Goal: Use online tool/utility: Utilize a website feature to perform a specific function

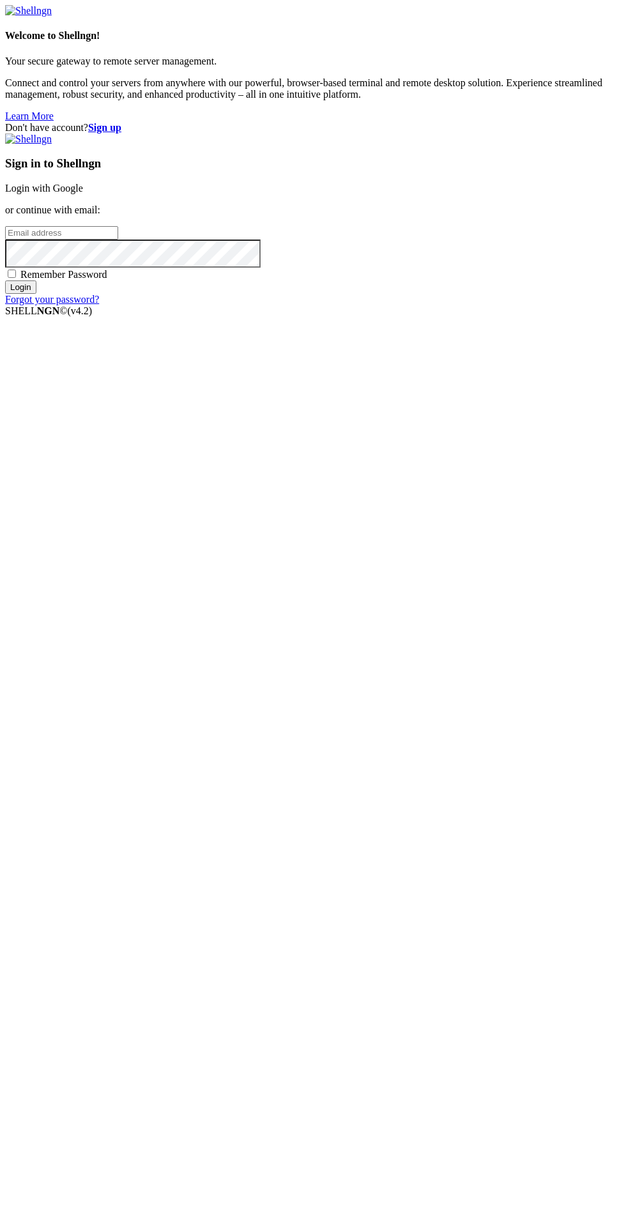
click at [83, 194] on link "Login with Google" at bounding box center [44, 188] width 78 height 11
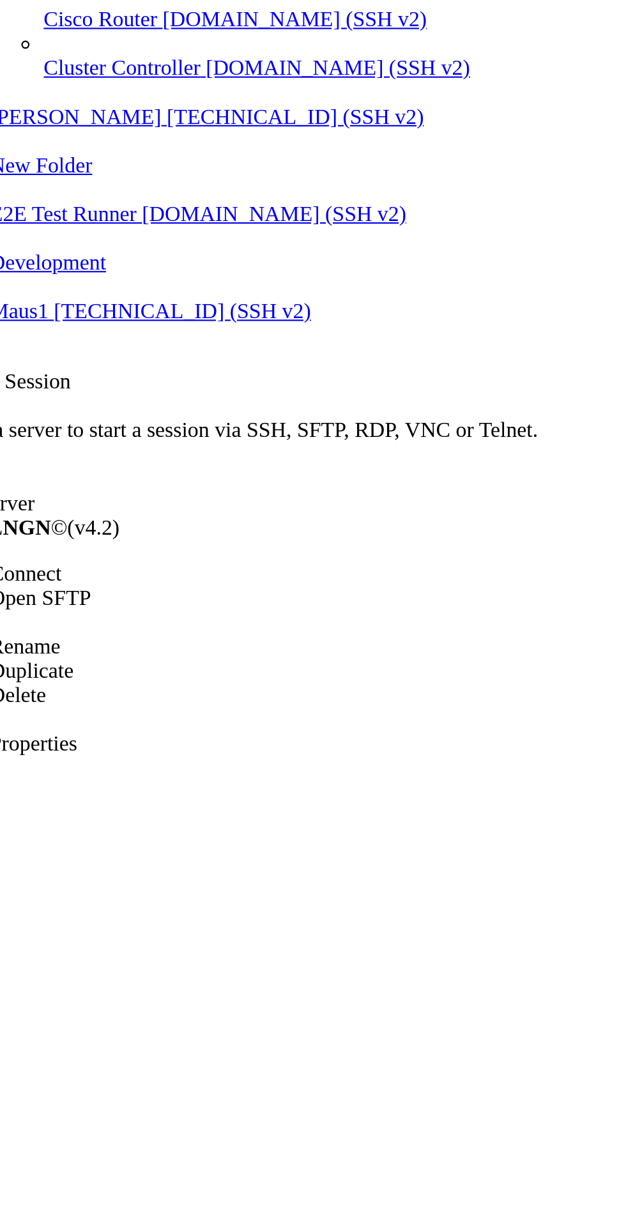
click at [64, 612] on span "Connect" at bounding box center [48, 617] width 34 height 11
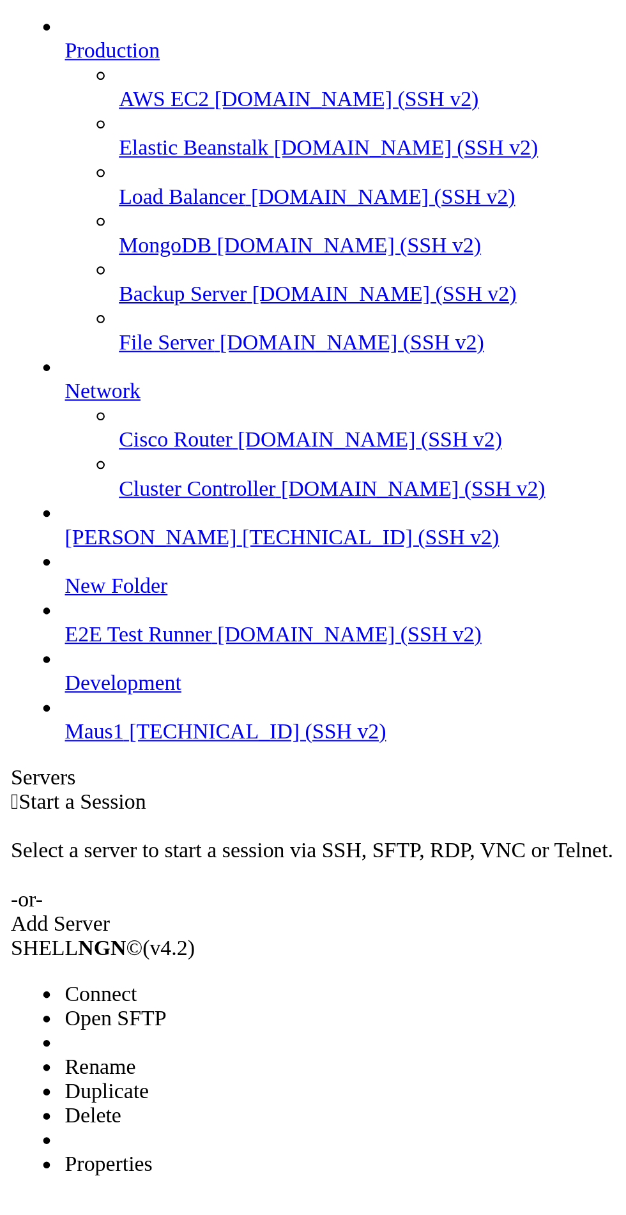
click at [52, 612] on span "Connect" at bounding box center [48, 617] width 34 height 11
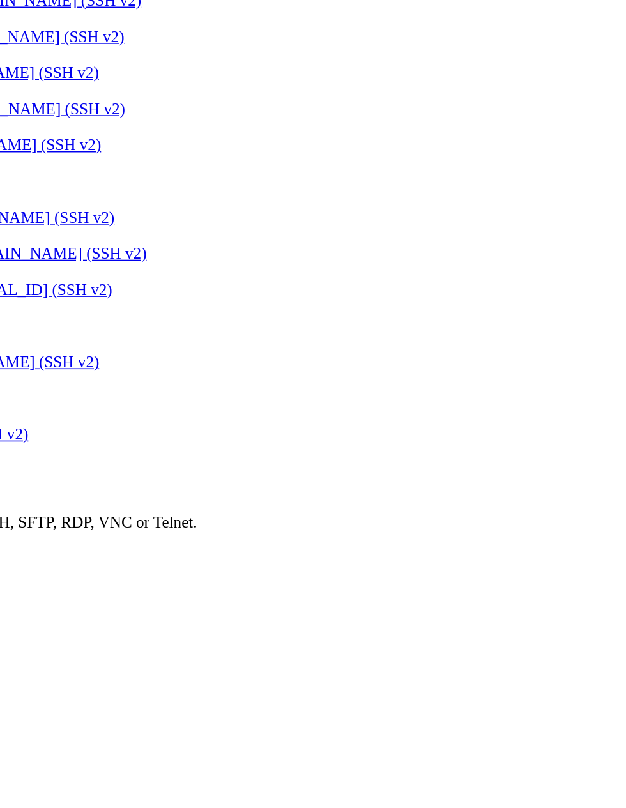
click at [393, 579] on div "Add Server" at bounding box center [313, 584] width 616 height 11
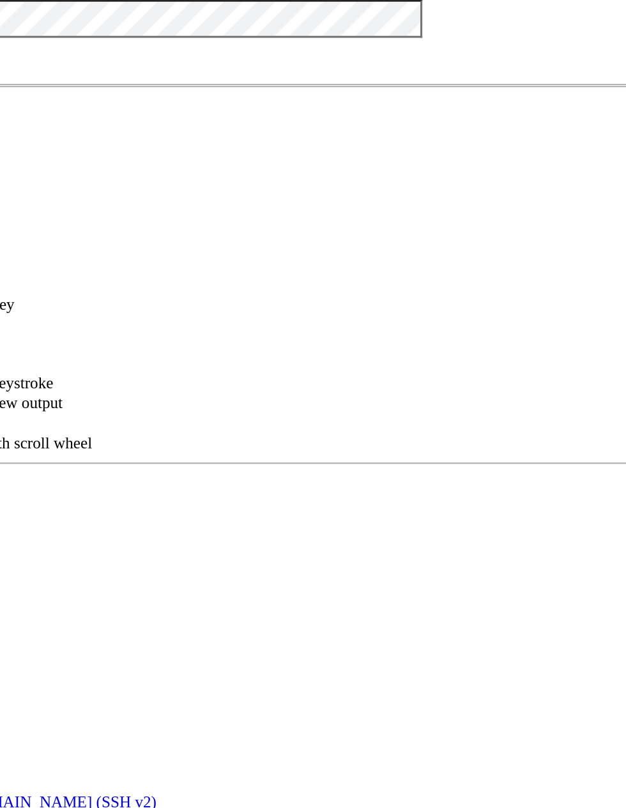
click at [5, 43] on icon at bounding box center [5, 43] width 0 height 0
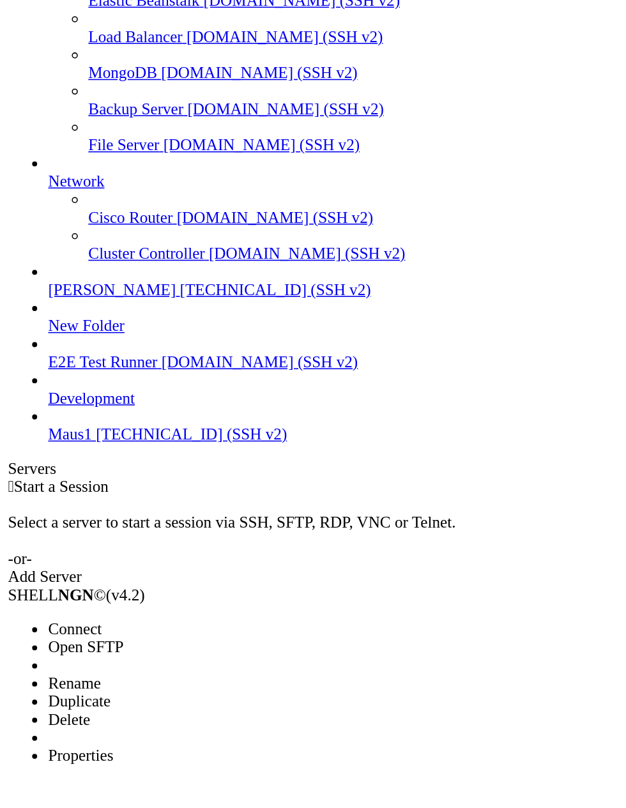
click at [39, 612] on li "Connect" at bounding box center [89, 617] width 116 height 11
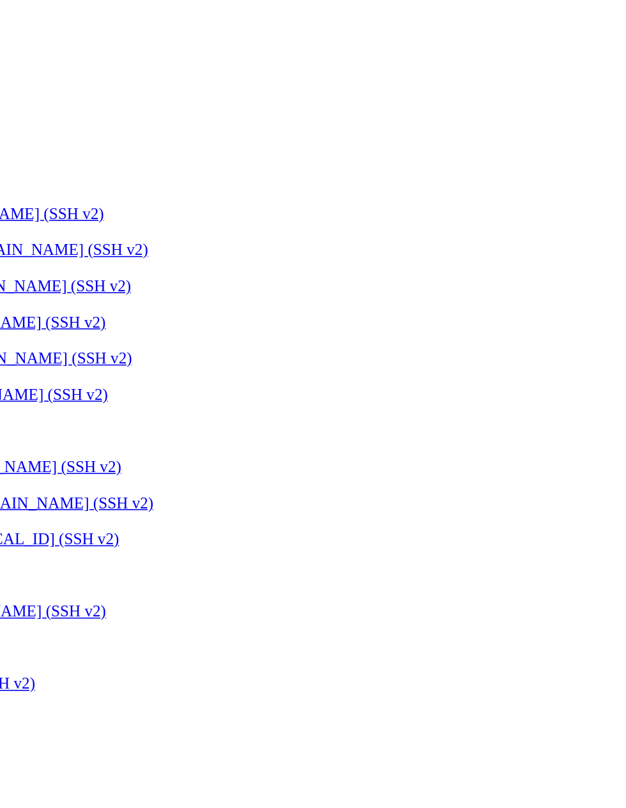
click at [56, 795] on button "Reconnect" at bounding box center [30, 801] width 51 height 13
